Goal: Information Seeking & Learning: Learn about a topic

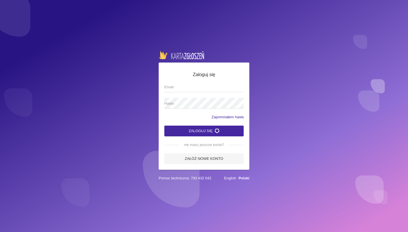
click at [176, 88] on input "Email" at bounding box center [203, 87] width 79 height 11
type input "[EMAIL_ADDRESS][DOMAIN_NAME]"
click at [204, 131] on button "Zaloguj się" at bounding box center [203, 131] width 79 height 11
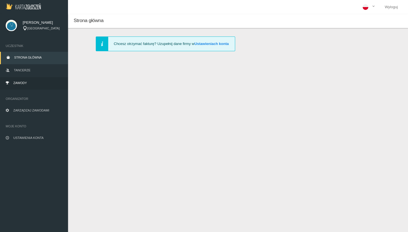
click at [21, 83] on span "Zawody" at bounding box center [20, 82] width 14 height 3
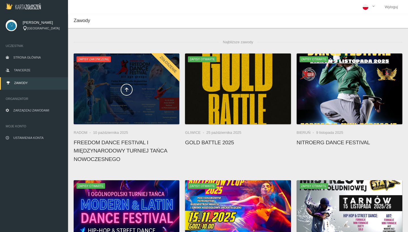
click at [107, 105] on div at bounding box center [127, 89] width 106 height 71
click at [139, 62] on div at bounding box center [127, 89] width 106 height 71
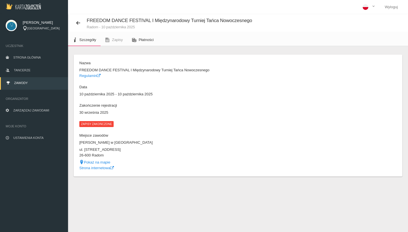
click at [141, 37] on link "Płatności" at bounding box center [142, 40] width 31 height 12
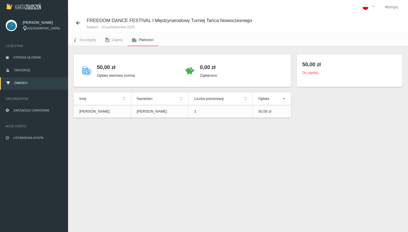
click at [210, 77] on p "Zapłacono" at bounding box center [208, 76] width 17 height 6
click at [114, 42] on span "Zapisy" at bounding box center [117, 40] width 11 height 4
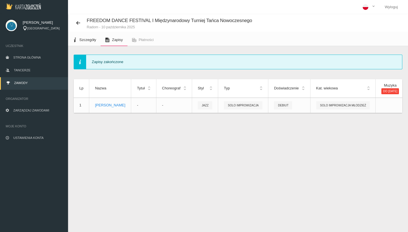
click at [85, 41] on span "Szczegóły" at bounding box center [87, 40] width 17 height 4
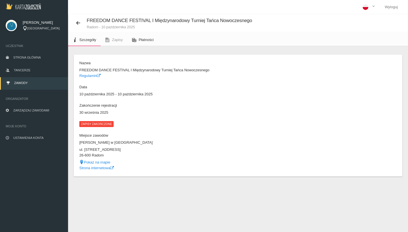
click at [133, 41] on icon at bounding box center [134, 40] width 5 height 5
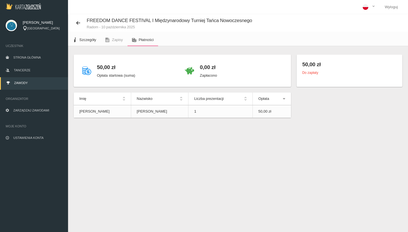
click at [79, 44] on link "Szczegóły" at bounding box center [84, 40] width 33 height 12
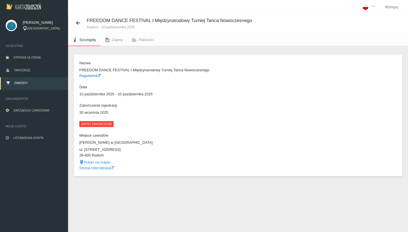
click at [89, 76] on link "Regulamin" at bounding box center [89, 76] width 21 height 4
